Goal: Find specific page/section: Find specific page/section

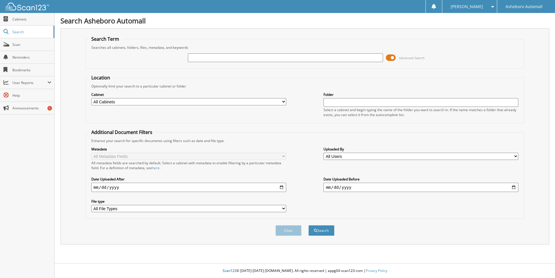
click at [205, 57] on input "text" at bounding box center [285, 57] width 195 height 9
type input "22002"
click at [308, 225] on button "Search" at bounding box center [321, 230] width 26 height 11
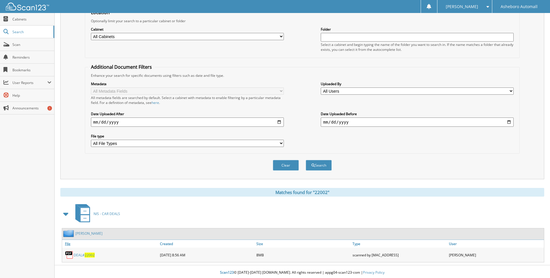
scroll to position [67, 0]
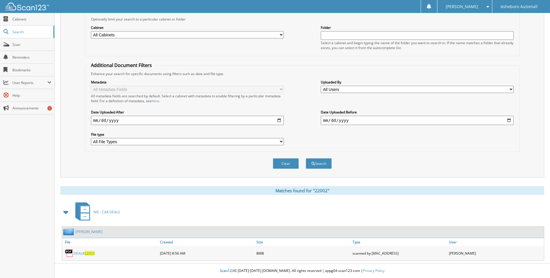
click at [81, 254] on link "DEAL# 22002" at bounding box center [84, 253] width 21 height 5
